Goal: Check status: Check status

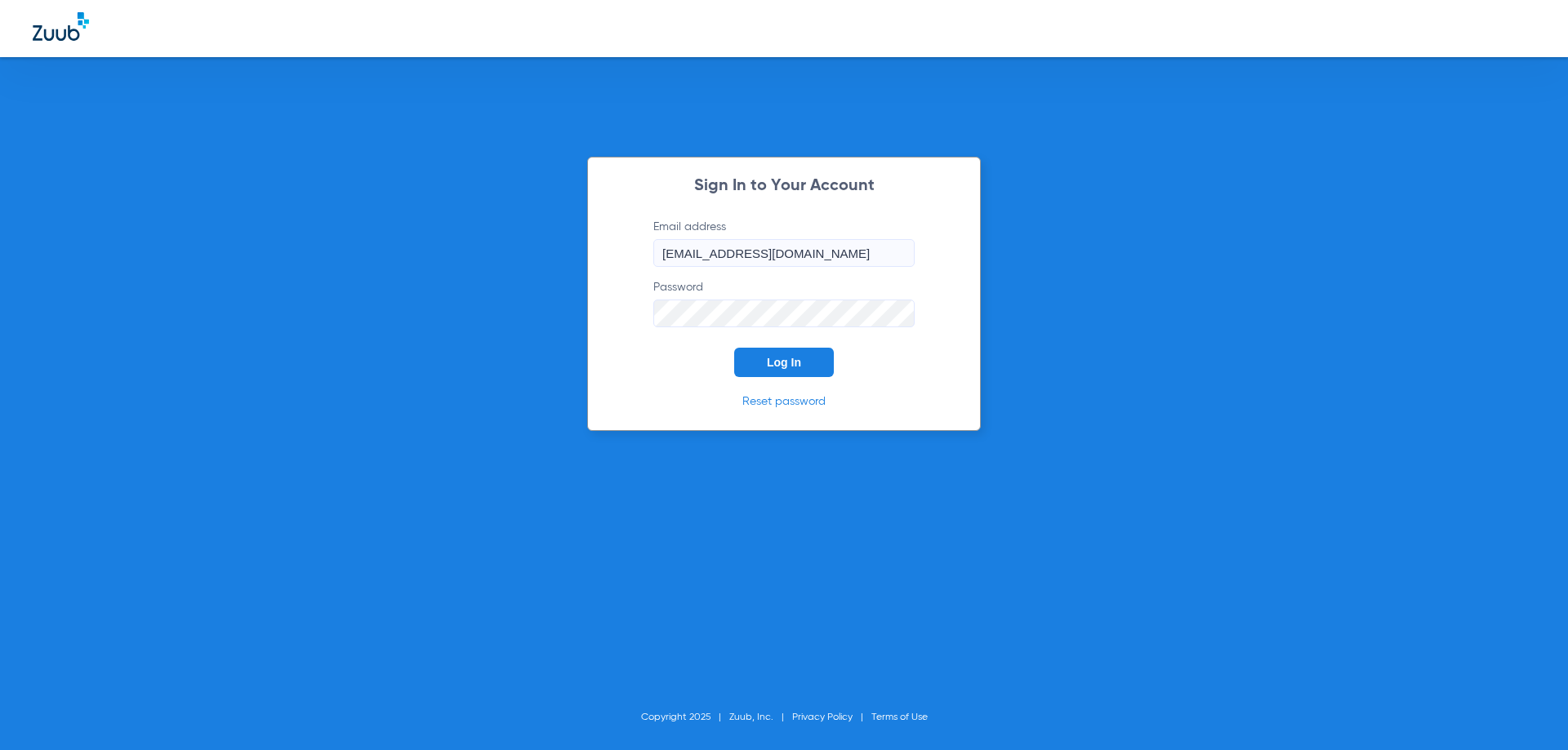
click at [776, 366] on span "Log In" at bounding box center [784, 362] width 34 height 13
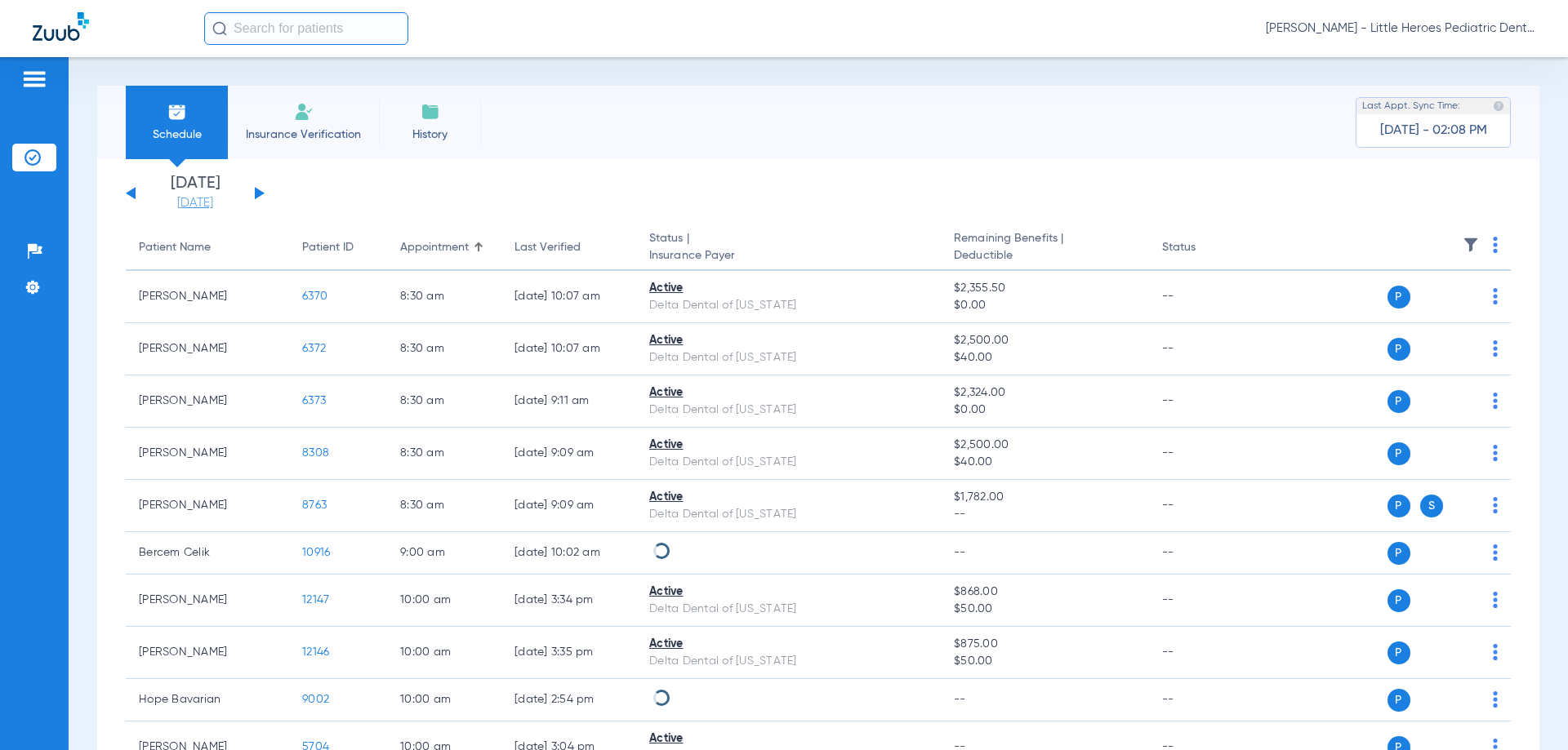
click at [176, 201] on link "[DATE]" at bounding box center [195, 203] width 98 height 17
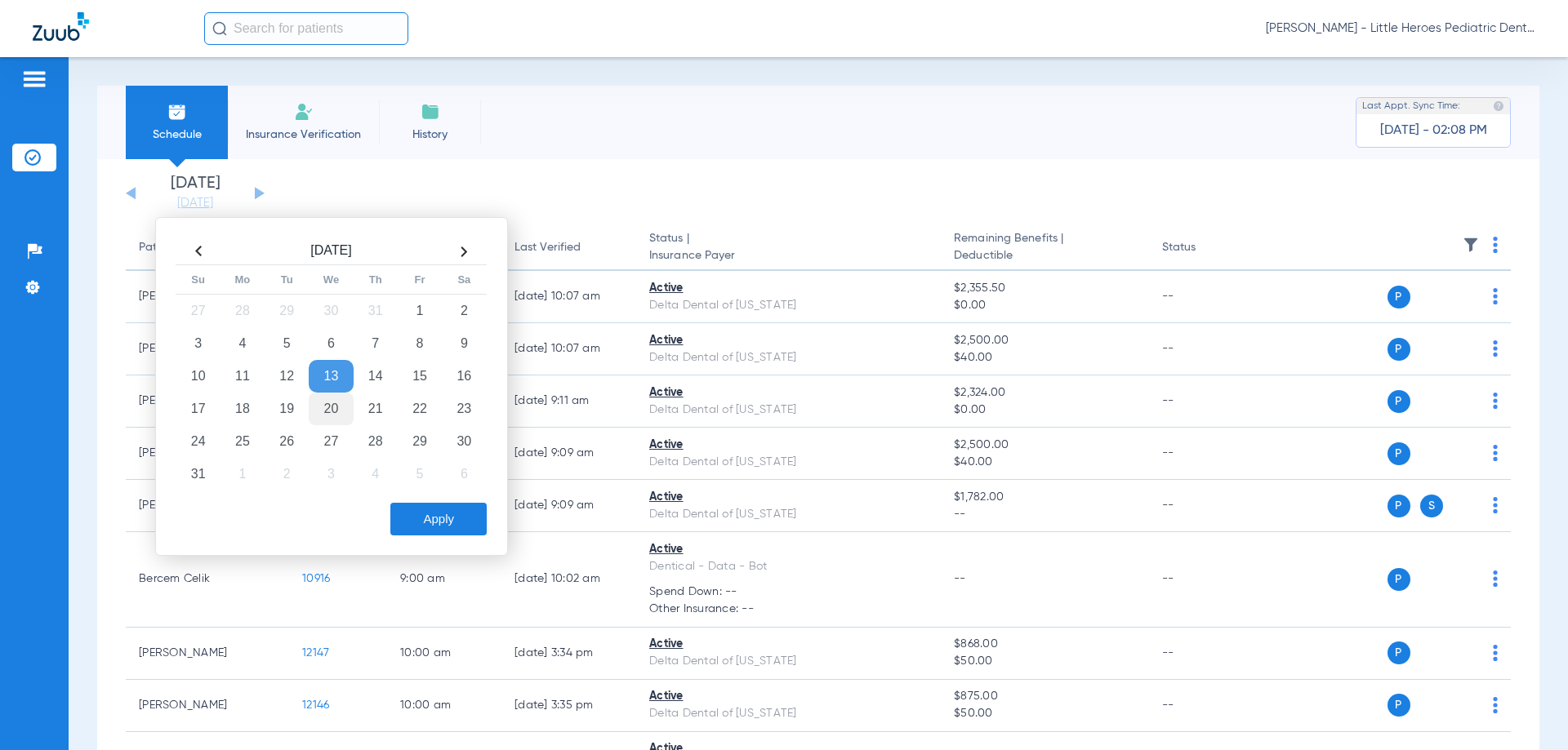
click at [326, 410] on td "20" at bounding box center [330, 409] width 44 height 32
click at [393, 508] on button "Apply" at bounding box center [438, 518] width 97 height 32
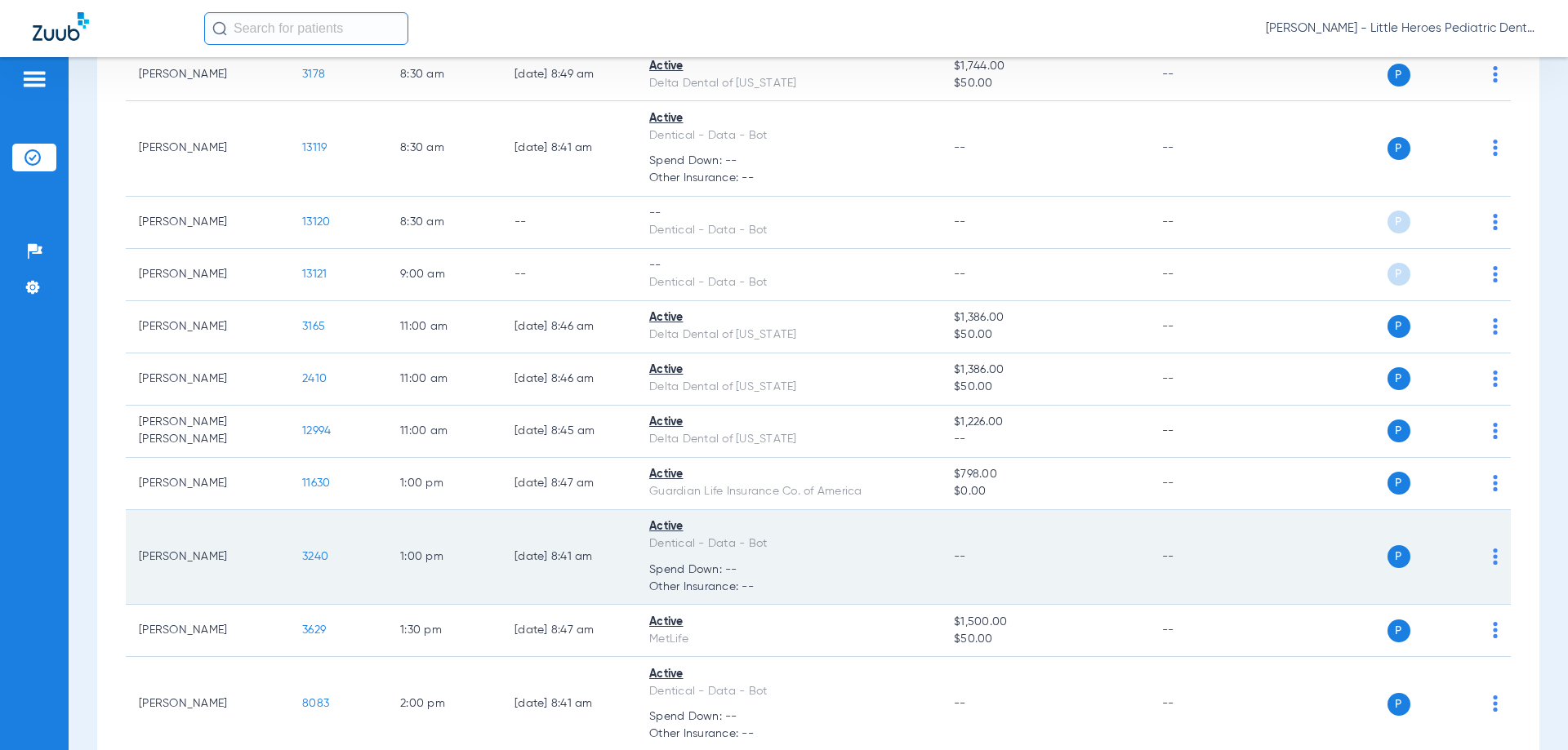
scroll to position [245, 0]
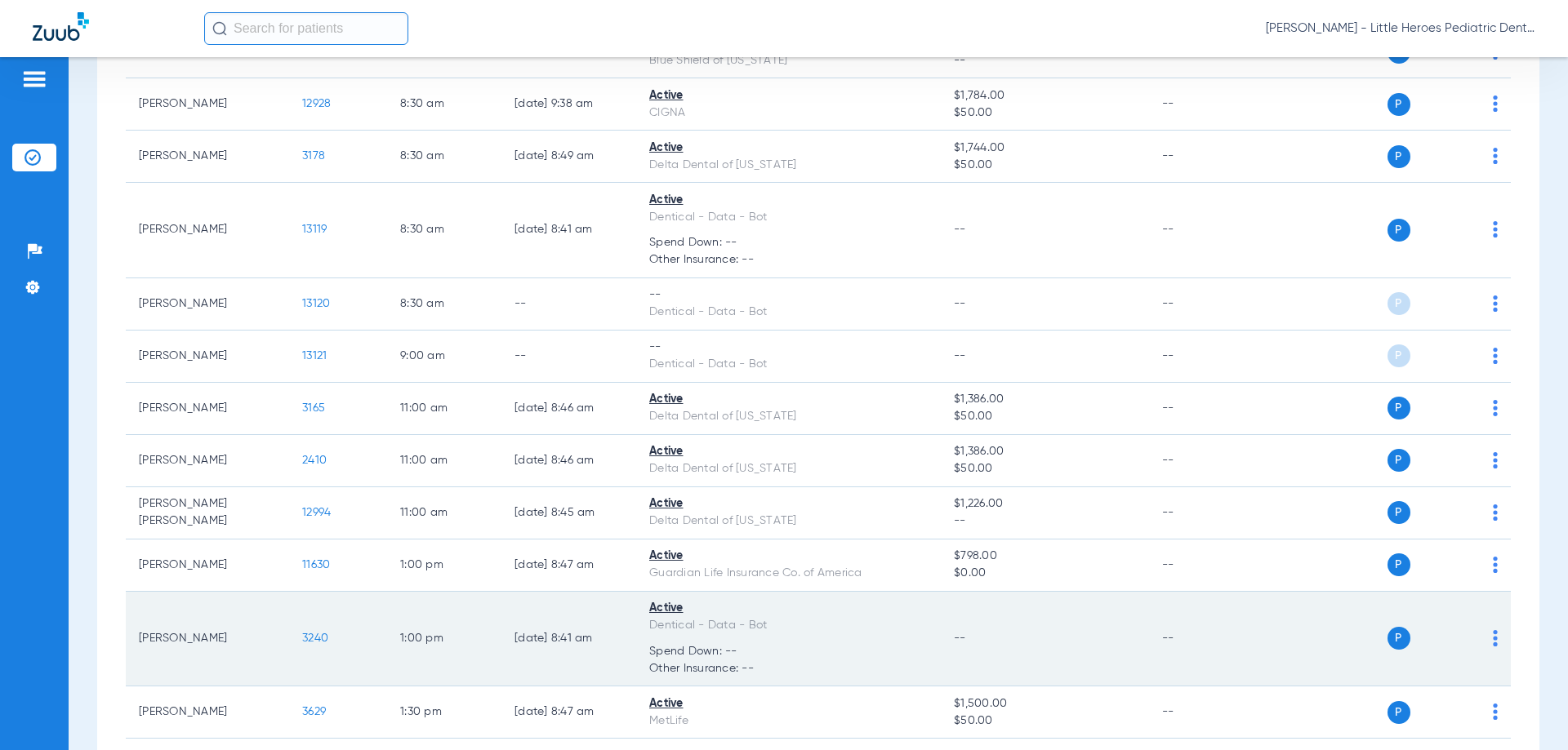
drag, startPoint x: 331, startPoint y: 647, endPoint x: 324, endPoint y: 639, distance: 10.6
click at [331, 646] on td "3240" at bounding box center [338, 639] width 98 height 96
click at [324, 638] on span "3240" at bounding box center [316, 638] width 26 height 11
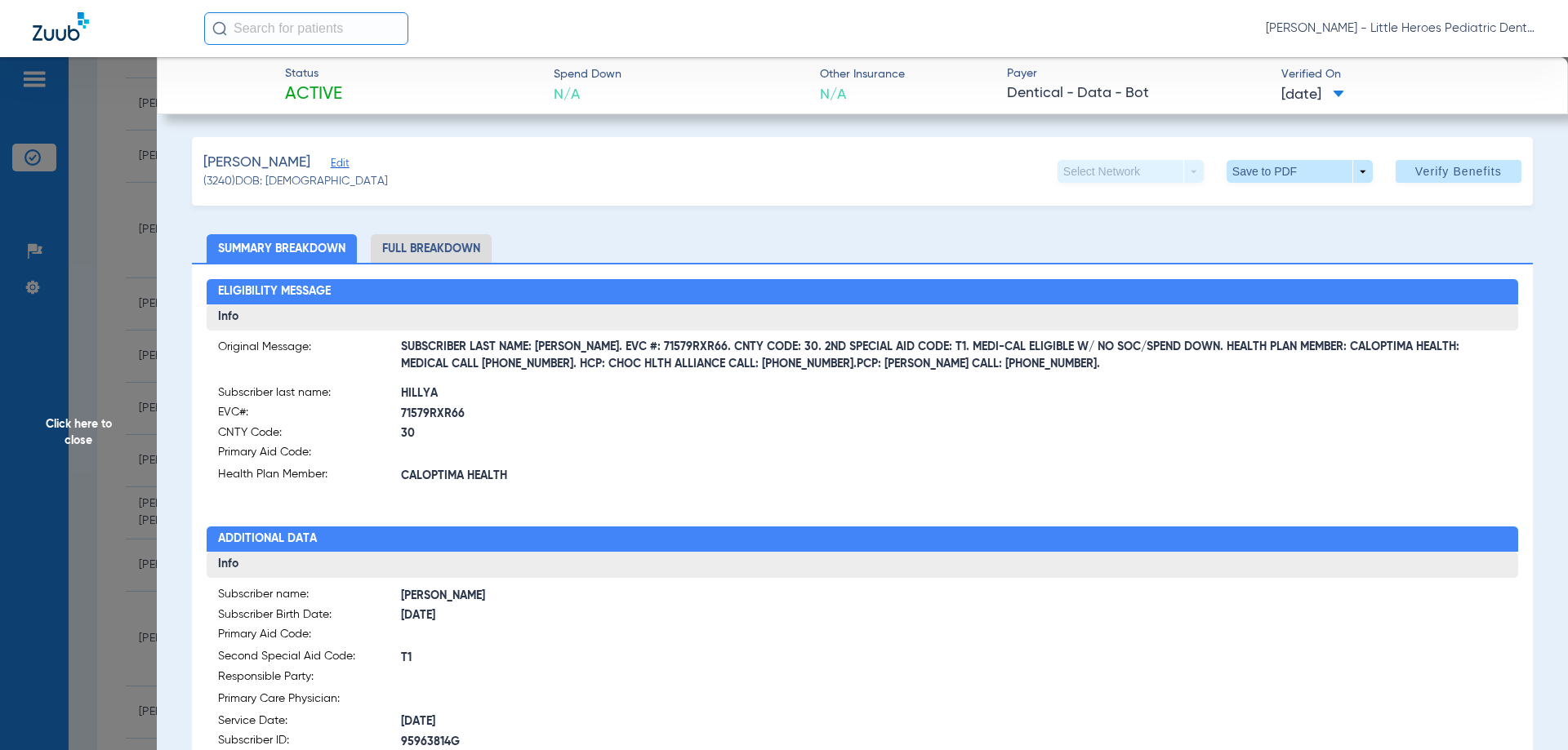
click at [121, 556] on span "Click here to close" at bounding box center [78, 432] width 157 height 750
